Goal: Task Accomplishment & Management: Check status

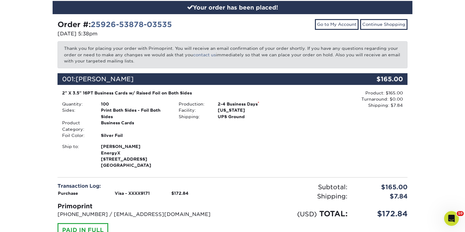
scroll to position [94, 0]
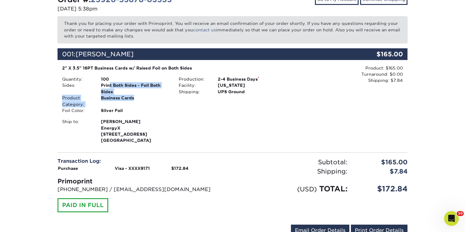
drag, startPoint x: 109, startPoint y: 84, endPoint x: 135, endPoint y: 107, distance: 34.8
click at [128, 102] on ul "Quantity: 100 Sides: Print Both Sides - Foil Both Sides Product Category: Busin…" at bounding box center [115, 94] width 107 height 37
click at [135, 107] on div "Silver Foil" at bounding box center [135, 110] width 78 height 6
drag, startPoint x: 135, startPoint y: 107, endPoint x: 89, endPoint y: 82, distance: 52.3
click at [90, 82] on ul "Quantity: 100 Sides: Print Both Sides - Foil Both Sides Product Category: Busin…" at bounding box center [115, 94] width 107 height 37
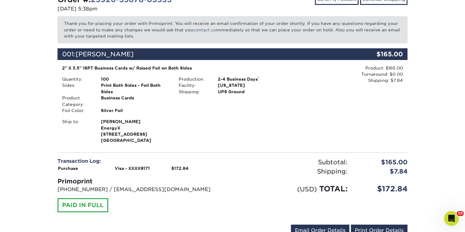
click at [89, 82] on div "Sides:" at bounding box center [76, 88] width 39 height 13
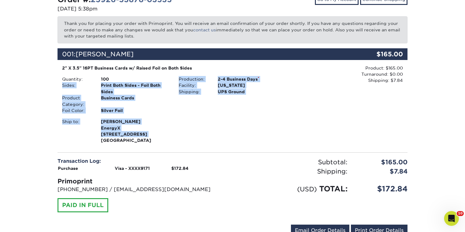
drag, startPoint x: 100, startPoint y: 93, endPoint x: 154, endPoint y: 142, distance: 73.1
click at [149, 137] on div "2" X 3.5" 16PT Business Cards w/ Raised Foil on Both Sides Quantity: 100 Sides:…" at bounding box center [173, 104] width 233 height 79
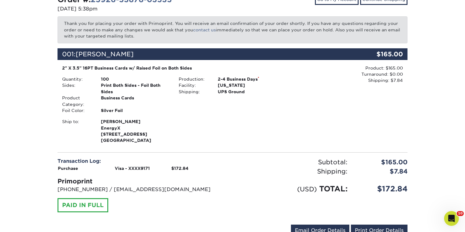
click at [154, 142] on div "[PERSON_NAME] EnergyX [STREET_ADDRESS][PERSON_NAME]" at bounding box center [135, 130] width 78 height 25
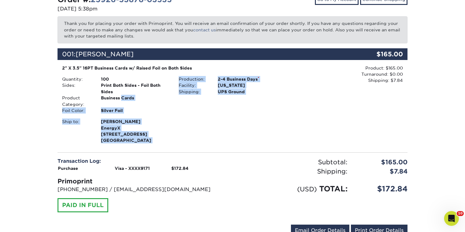
drag, startPoint x: 154, startPoint y: 142, endPoint x: 127, endPoint y: 95, distance: 54.4
click at [127, 95] on div "2" X 3.5" 16PT Business Cards w/ Raised Foil on Both Sides Quantity: 100 Sides:…" at bounding box center [173, 104] width 233 height 79
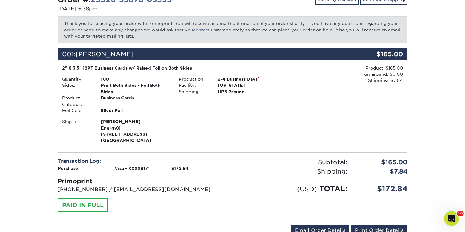
click at [125, 92] on div "Print Both Sides - Foil Both Sides" at bounding box center [135, 88] width 78 height 13
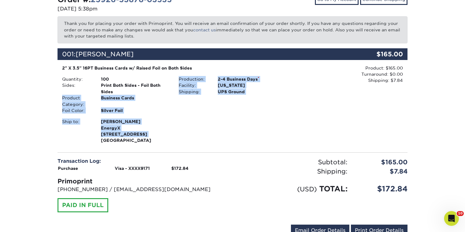
drag, startPoint x: 125, startPoint y: 92, endPoint x: 151, endPoint y: 139, distance: 53.5
click at [150, 136] on div "2" X 3.5" 16PT Business Cards w/ Raised Foil on Both Sides Quantity: 100 Sides:…" at bounding box center [173, 104] width 233 height 79
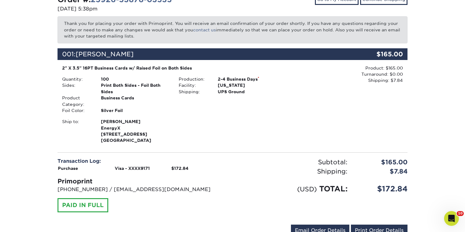
click at [155, 144] on div "2" X 3.5" 16PT Business Cards w/ Raised Foil on Both Sides Quantity: 100 Sides:…" at bounding box center [232, 105] width 350 height 80
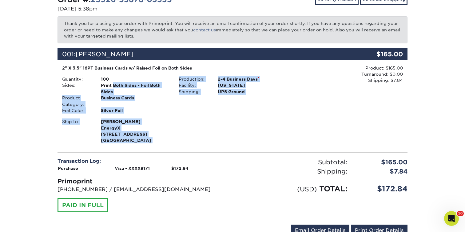
drag, startPoint x: 155, startPoint y: 144, endPoint x: 120, endPoint y: 85, distance: 68.5
click at [120, 86] on div "2" X 3.5" 16PT Business Cards w/ Raised Foil on Both Sides Quantity: 100 Sides:…" at bounding box center [232, 105] width 350 height 80
click at [120, 85] on div "Print Both Sides - Foil Both Sides" at bounding box center [135, 88] width 78 height 13
drag, startPoint x: 120, startPoint y: 85, endPoint x: 159, endPoint y: 146, distance: 72.1
click at [156, 143] on div "2" X 3.5" 16PT Business Cards w/ Raised Foil on Both Sides Quantity: 100 Sides:…" at bounding box center [173, 104] width 233 height 79
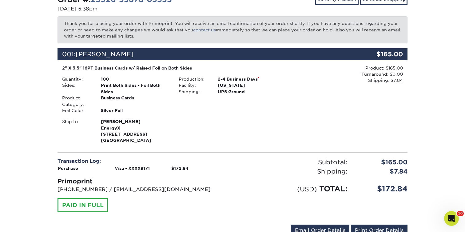
click at [159, 146] on div "Order #: 25926-53878-03535 [DATE] 5:38pm Go to My Account Continue Shopping Tha…" at bounding box center [232, 116] width 350 height 244
